Goal: Information Seeking & Learning: Learn about a topic

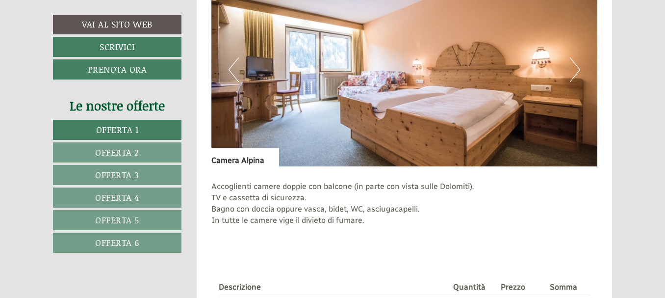
scroll to position [687, 0]
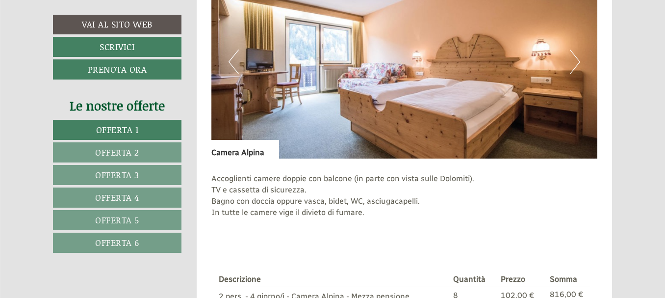
click at [112, 200] on span "Offerta 4" at bounding box center [117, 197] width 44 height 13
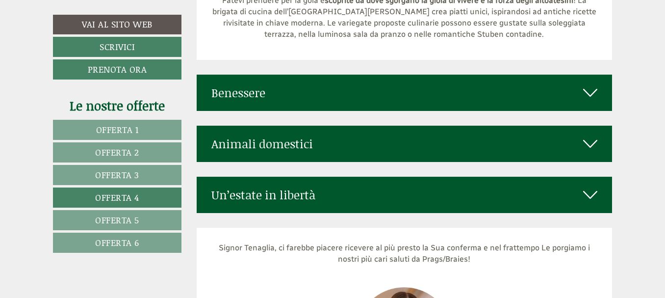
scroll to position [3195, 0]
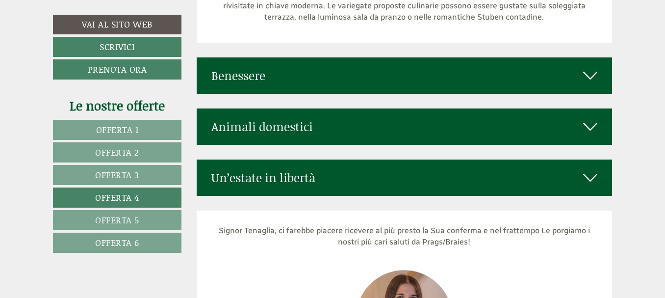
click at [591, 67] on icon at bounding box center [590, 75] width 14 height 17
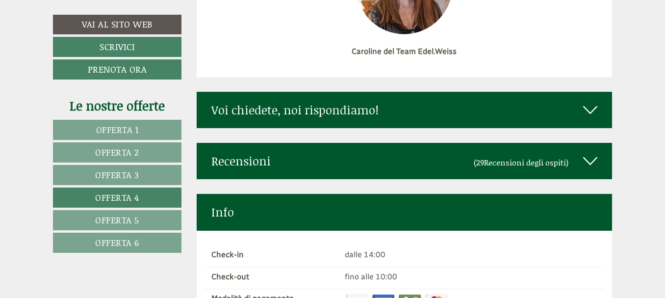
scroll to position [4078, 0]
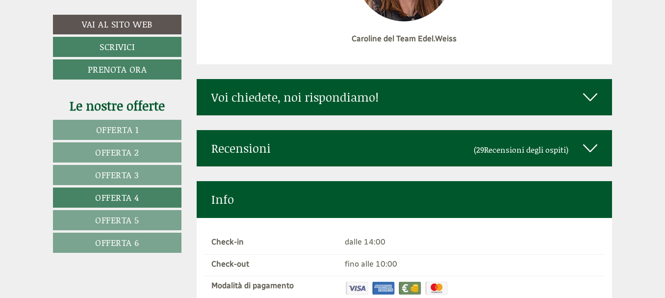
click at [592, 140] on icon at bounding box center [590, 148] width 14 height 17
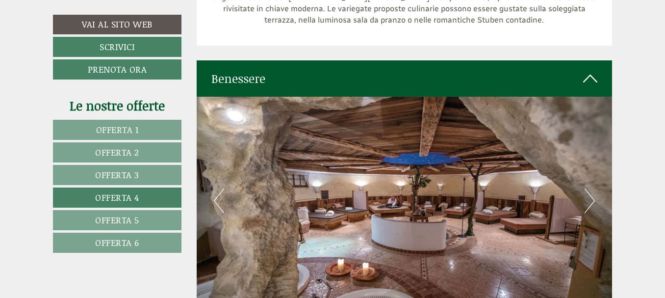
scroll to position [3187, 0]
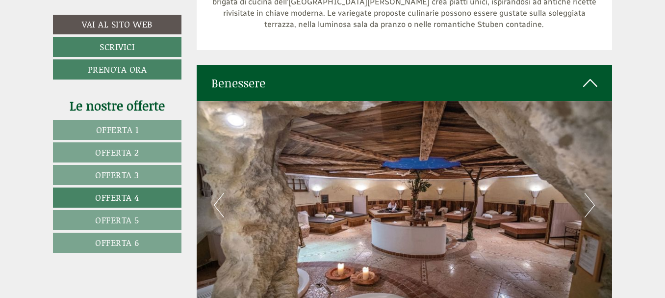
click at [591, 75] on icon at bounding box center [590, 83] width 14 height 17
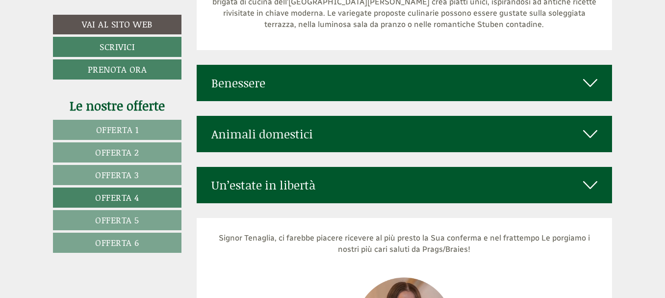
click at [594, 177] on icon at bounding box center [590, 185] width 14 height 17
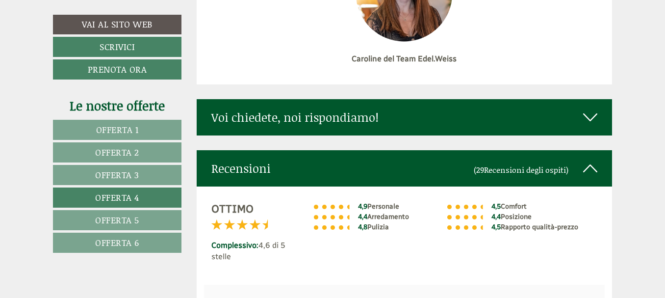
scroll to position [4070, 0]
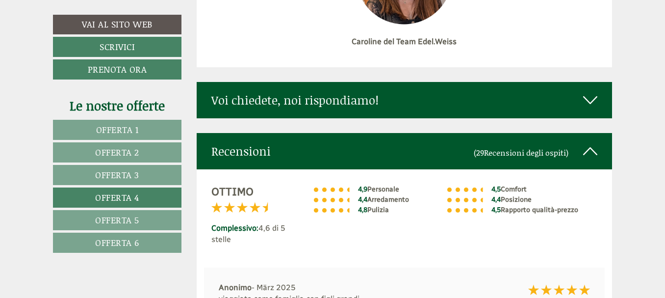
click at [591, 92] on icon at bounding box center [590, 100] width 14 height 17
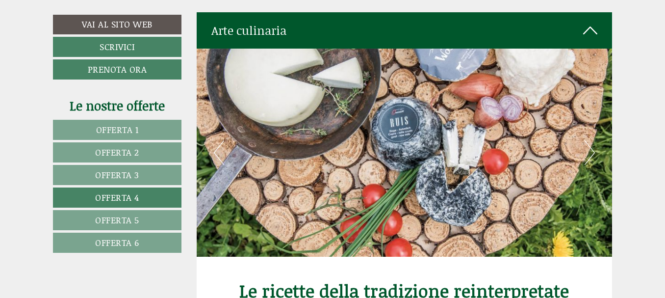
scroll to position [2500, 0]
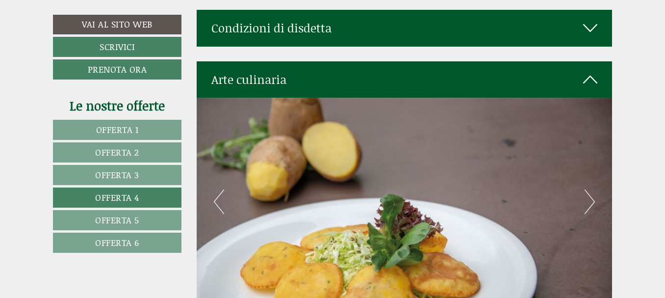
click at [591, 189] on button "Next" at bounding box center [590, 201] width 10 height 25
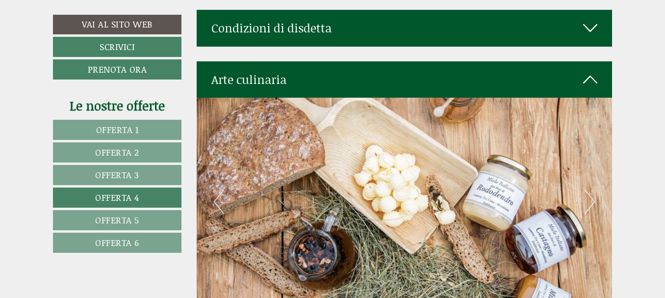
click at [591, 189] on button "Next" at bounding box center [590, 201] width 10 height 25
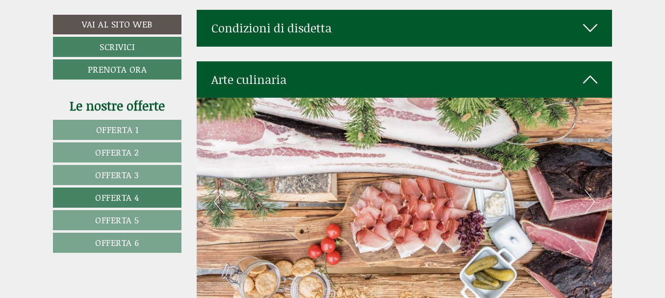
click at [591, 189] on button "Next" at bounding box center [590, 201] width 10 height 25
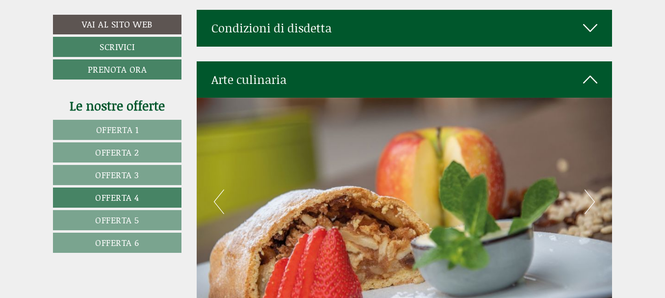
click at [591, 189] on button "Next" at bounding box center [590, 201] width 10 height 25
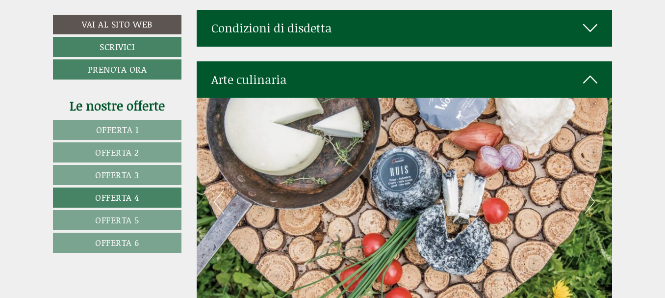
click at [591, 189] on button "Next" at bounding box center [590, 201] width 10 height 25
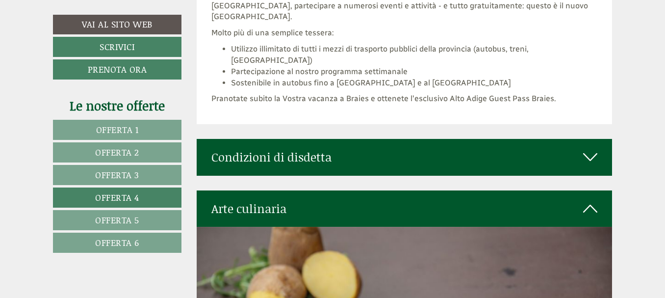
scroll to position [2402, 0]
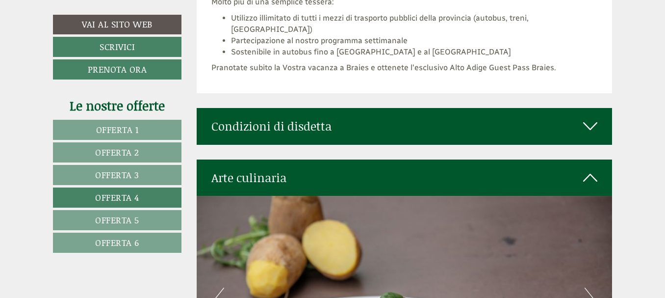
click at [591, 169] on icon at bounding box center [590, 177] width 14 height 17
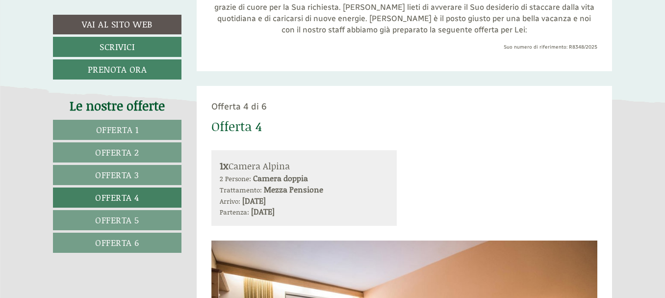
scroll to position [390, 0]
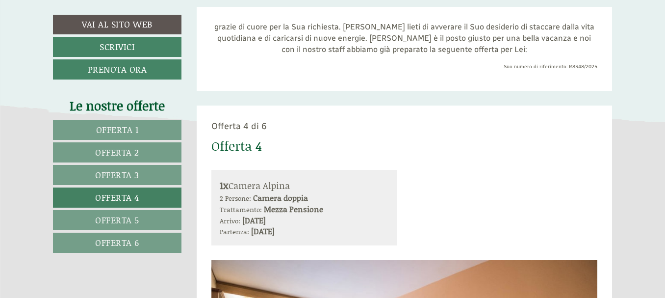
click at [146, 222] on link "Offerta 5" at bounding box center [117, 220] width 129 height 20
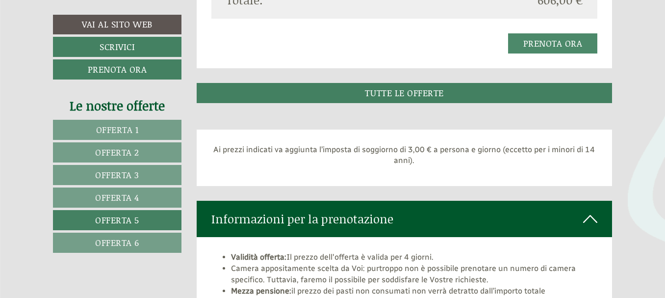
scroll to position [986, 0]
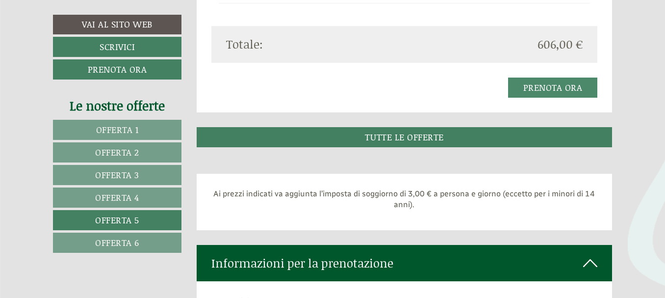
click at [128, 243] on span "Offerta 6" at bounding box center [117, 242] width 44 height 13
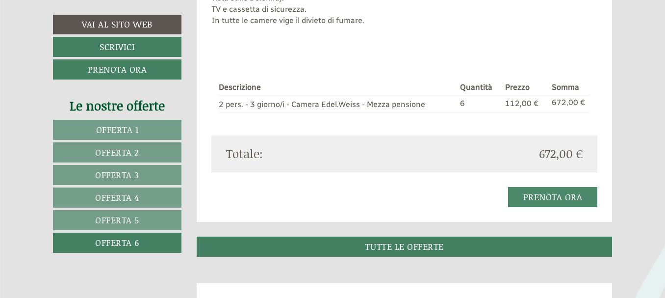
scroll to position [790, 0]
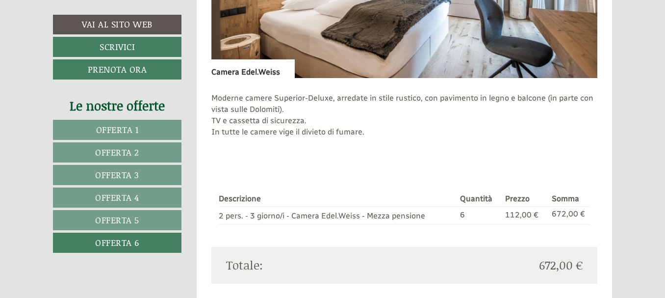
click at [125, 195] on span "Offerta 4" at bounding box center [117, 197] width 44 height 13
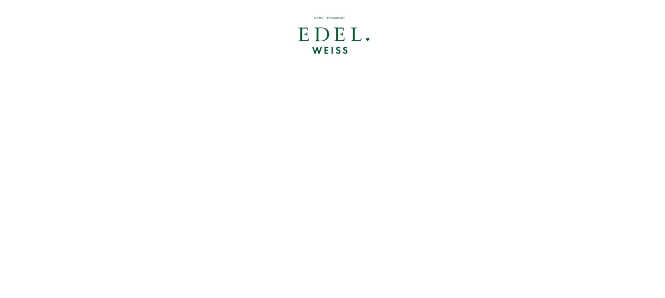
scroll to position [0, 0]
